Goal: Task Accomplishment & Management: Manage account settings

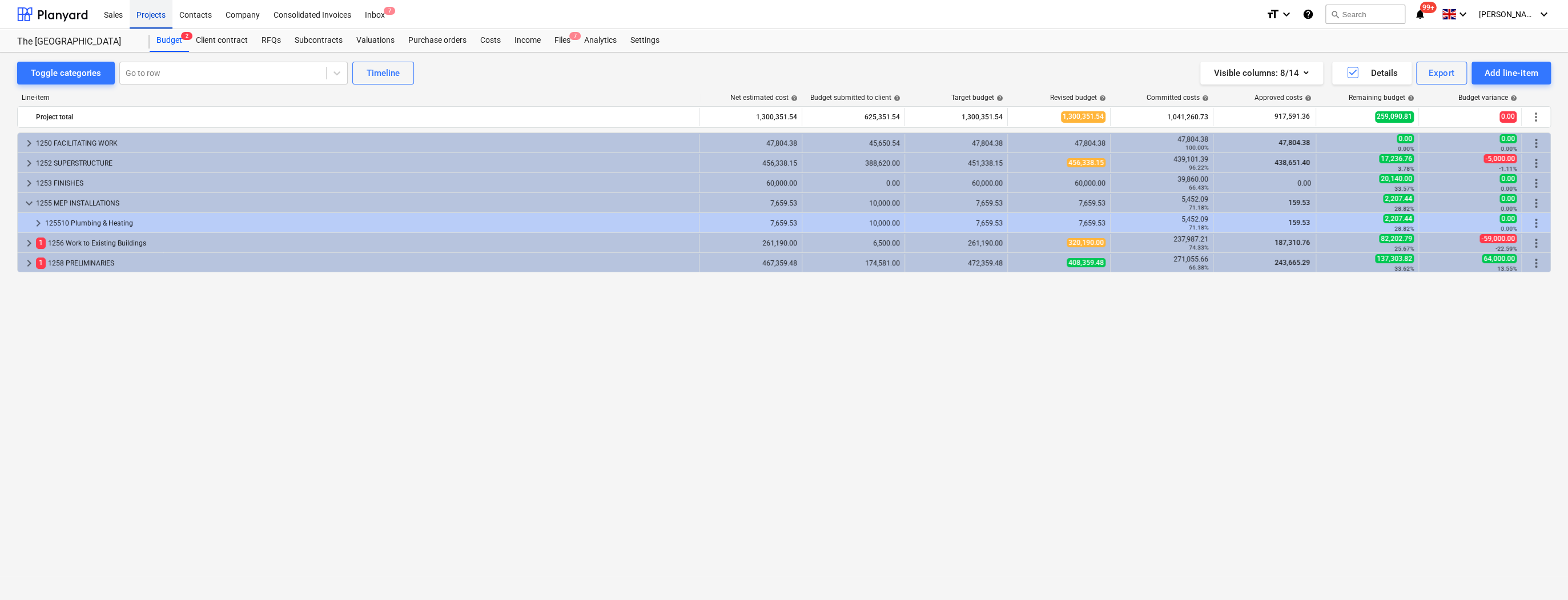
click at [150, 15] on div "Projects" at bounding box center [150, 14] width 43 height 29
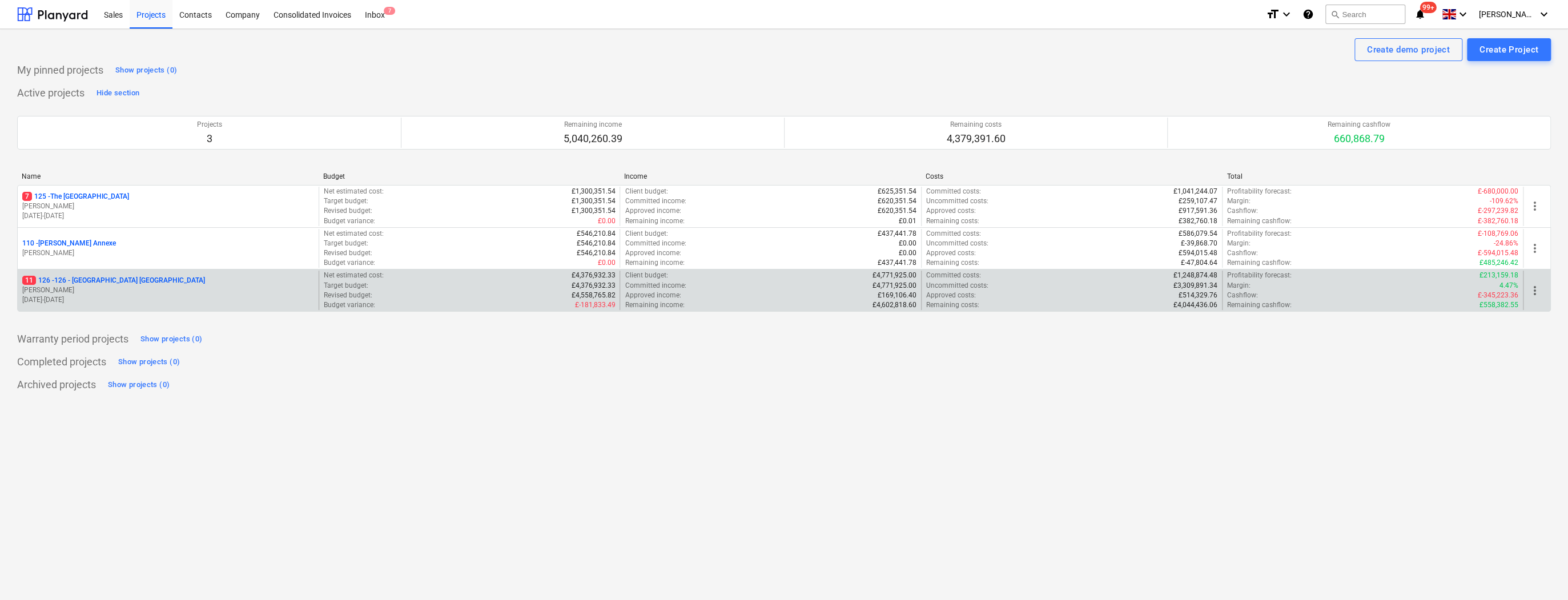
click at [79, 280] on p "11 126 - 126 - [GEOGRAPHIC_DATA] [GEOGRAPHIC_DATA]" at bounding box center [114, 280] width 183 height 10
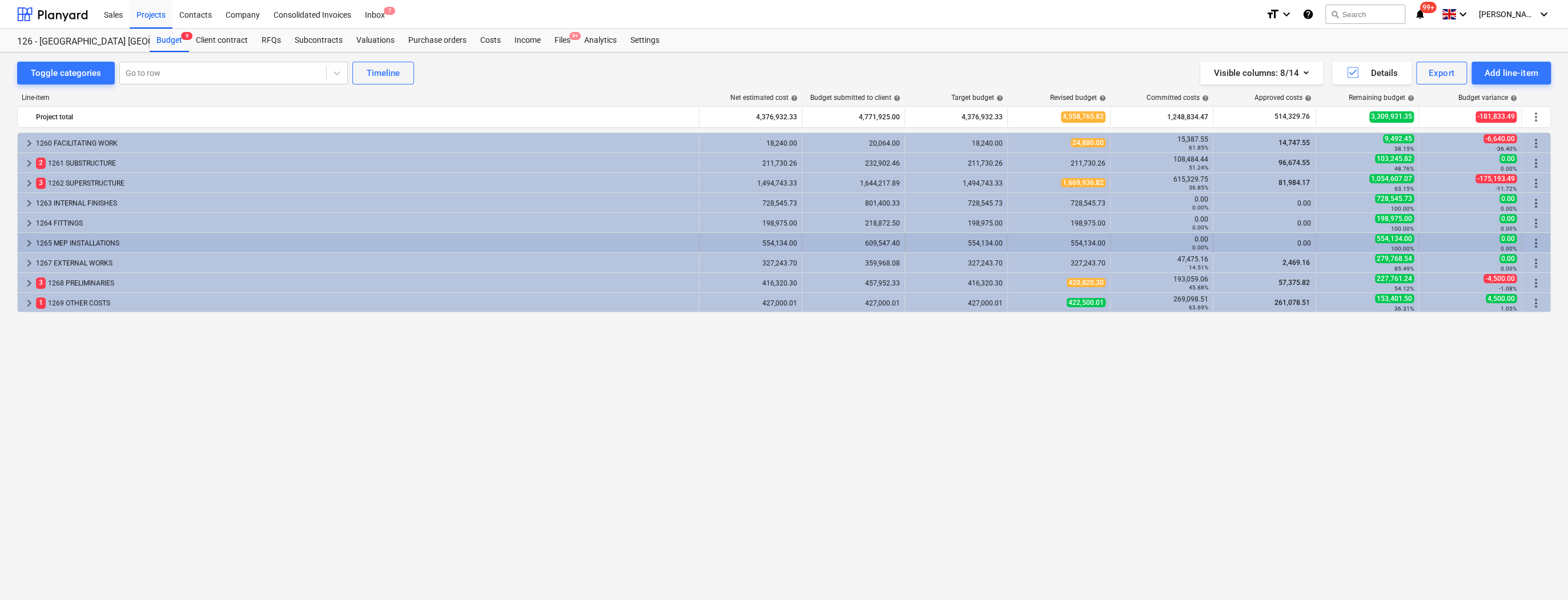
click at [27, 243] on span "keyboard_arrow_right" at bounding box center [29, 244] width 14 height 14
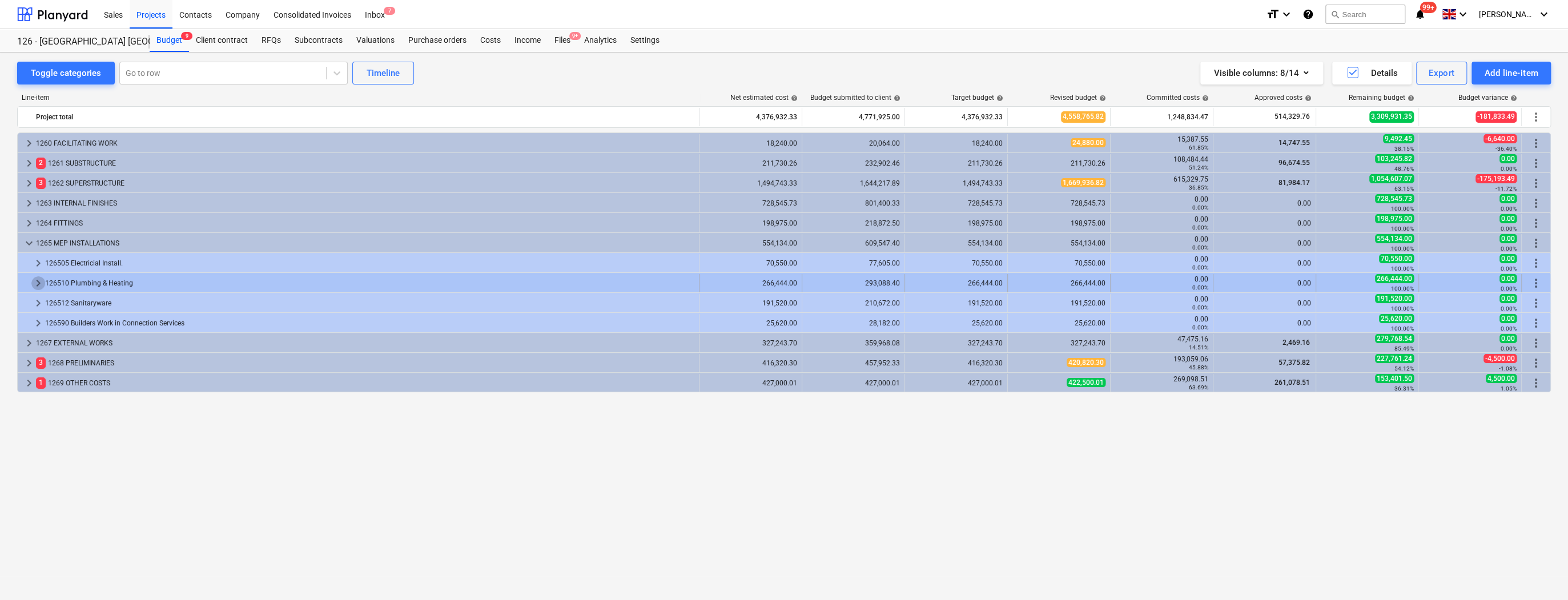
click at [35, 284] on span "keyboard_arrow_right" at bounding box center [38, 284] width 14 height 14
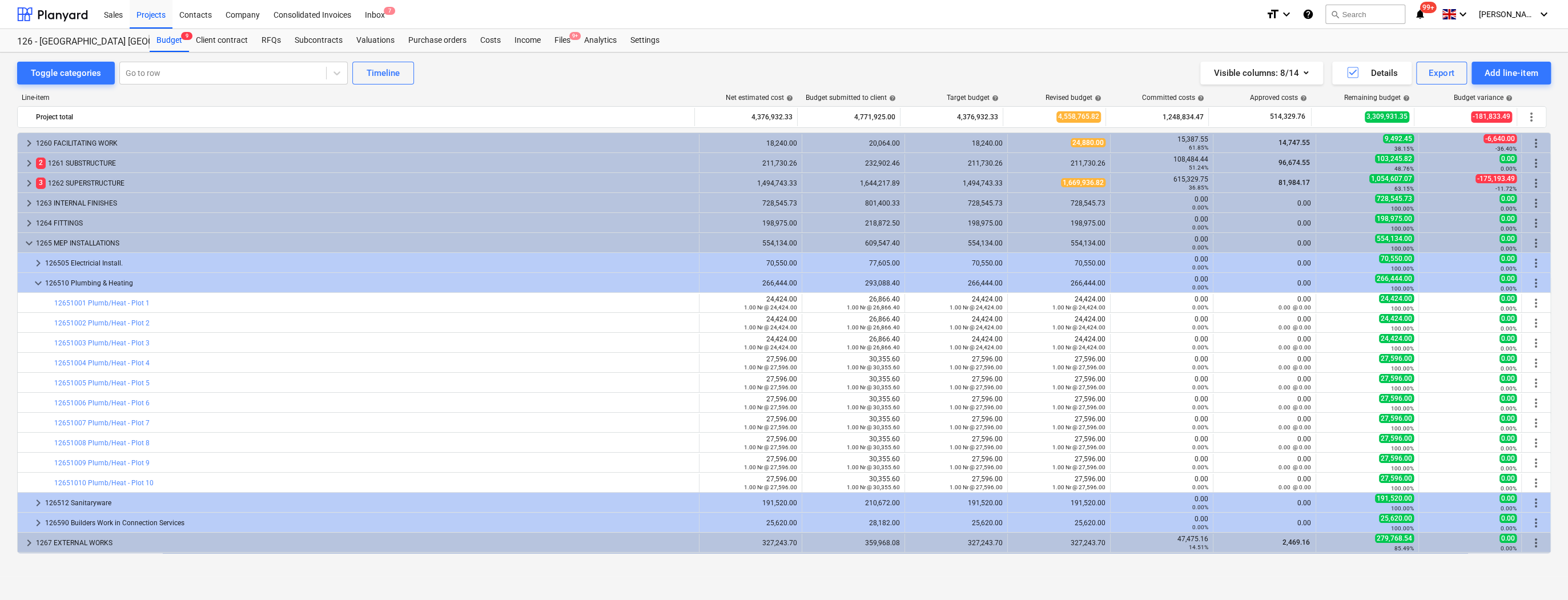
drag, startPoint x: 1319, startPoint y: 592, endPoint x: 1334, endPoint y: 563, distance: 32.6
click at [1319, 591] on div "Toggle categories Go to row Timeline Visible columns : 8/14 Details Export Add …" at bounding box center [784, 326] width 1568 height 547
click at [1546, 14] on icon "keyboard_arrow_down" at bounding box center [1544, 15] width 14 height 14
click at [1508, 60] on div "Log out" at bounding box center [1517, 63] width 69 height 18
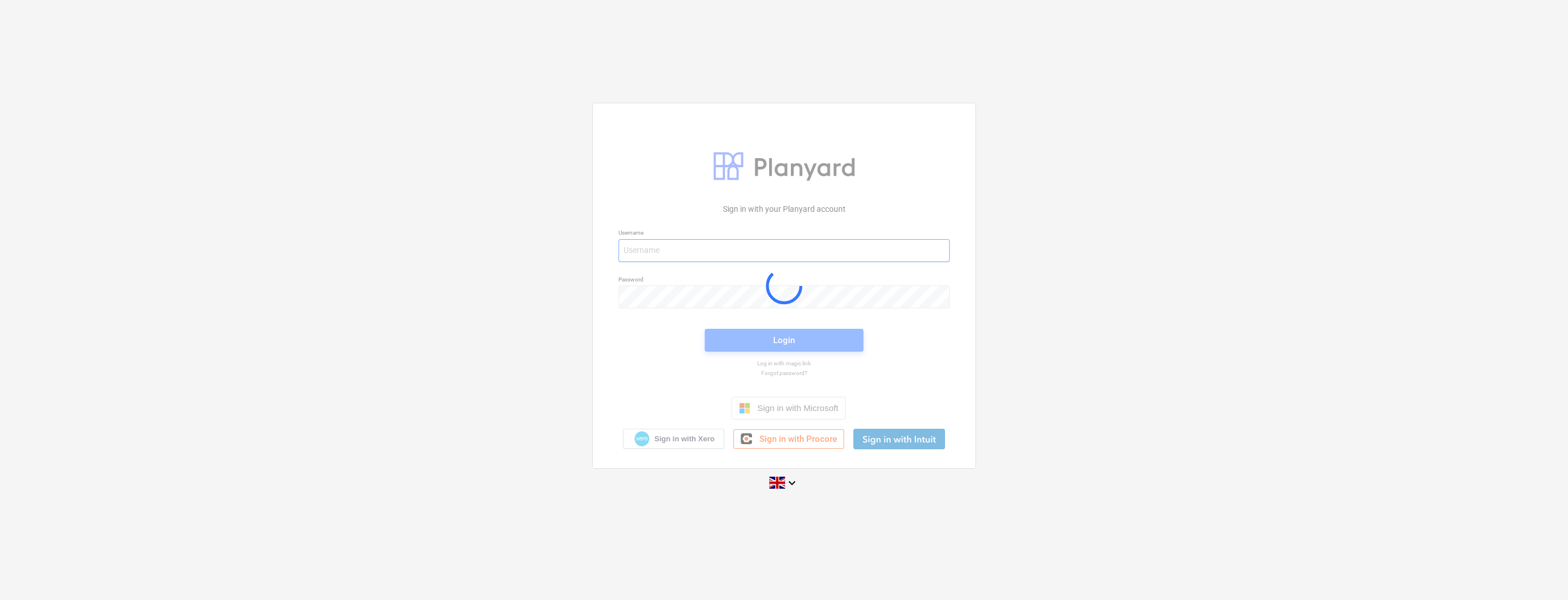
type input "[PERSON_NAME][EMAIL_ADDRESS][PERSON_NAME][DOMAIN_NAME]"
